Goal: Use online tool/utility: Utilize a website feature to perform a specific function

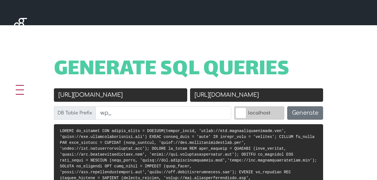
scroll to position [253, 0]
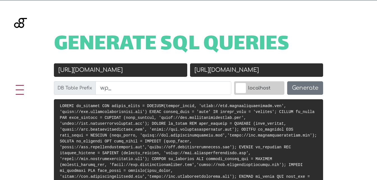
click at [88, 70] on input "https://www.grupoimpresionarte.com" at bounding box center [120, 69] width 133 height 13
click at [120, 68] on input "https://www.grupoimpresionarte.com" at bounding box center [120, 69] width 133 height 13
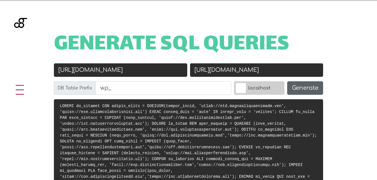
type input "[URL][DOMAIN_NAME]"
click at [308, 88] on button "Generate" at bounding box center [305, 87] width 36 height 13
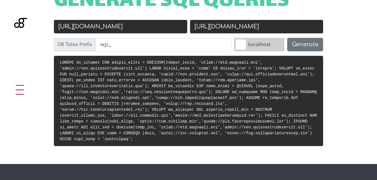
scroll to position [337, 0]
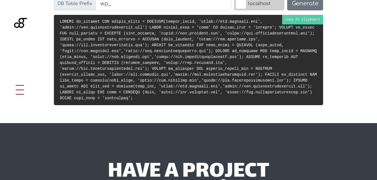
click at [308, 21] on pre at bounding box center [188, 60] width 269 height 90
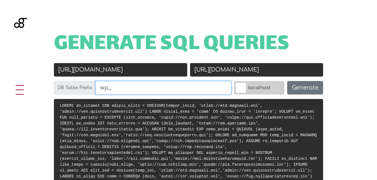
click at [98, 88] on input "wp_" at bounding box center [164, 87] width 136 height 13
drag, startPoint x: 107, startPoint y: 88, endPoint x: 100, endPoint y: 88, distance: 7.3
click at [100, 88] on input "wp_" at bounding box center [164, 87] width 136 height 13
drag, startPoint x: 106, startPoint y: 89, endPoint x: 86, endPoint y: 85, distance: 20.9
click at [86, 85] on div "DB Table Prefix wp_" at bounding box center [143, 87] width 178 height 13
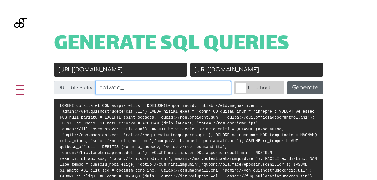
type input "totwoo_"
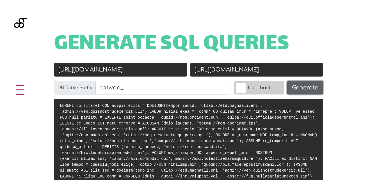
click at [295, 89] on button "Generate" at bounding box center [305, 87] width 36 height 13
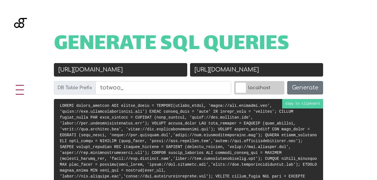
scroll to position [253, 0]
click at [308, 107] on pre at bounding box center [188, 144] width 269 height 90
click at [155, 66] on input "[URL][DOMAIN_NAME]" at bounding box center [120, 69] width 133 height 13
